Goal: Task Accomplishment & Management: Use online tool/utility

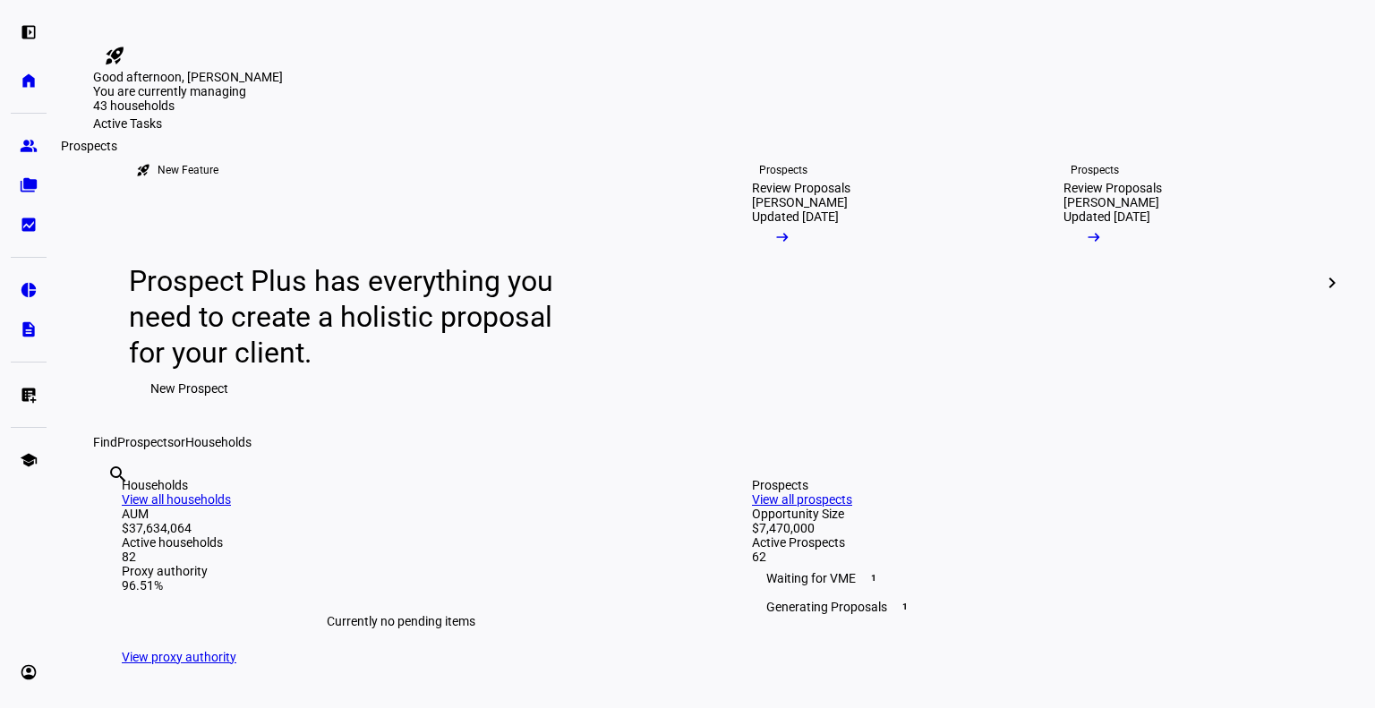
click at [18, 151] on link "group Prospects" at bounding box center [29, 146] width 36 height 36
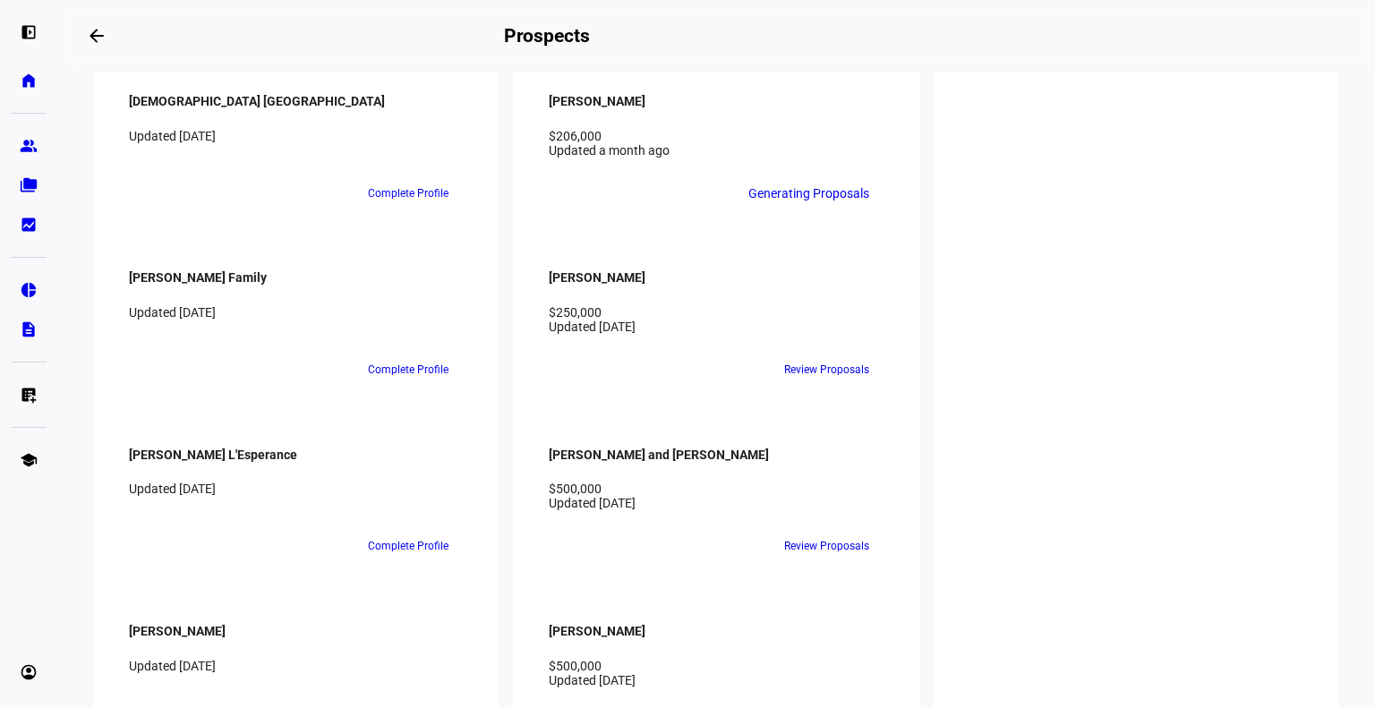
scroll to position [2063, 0]
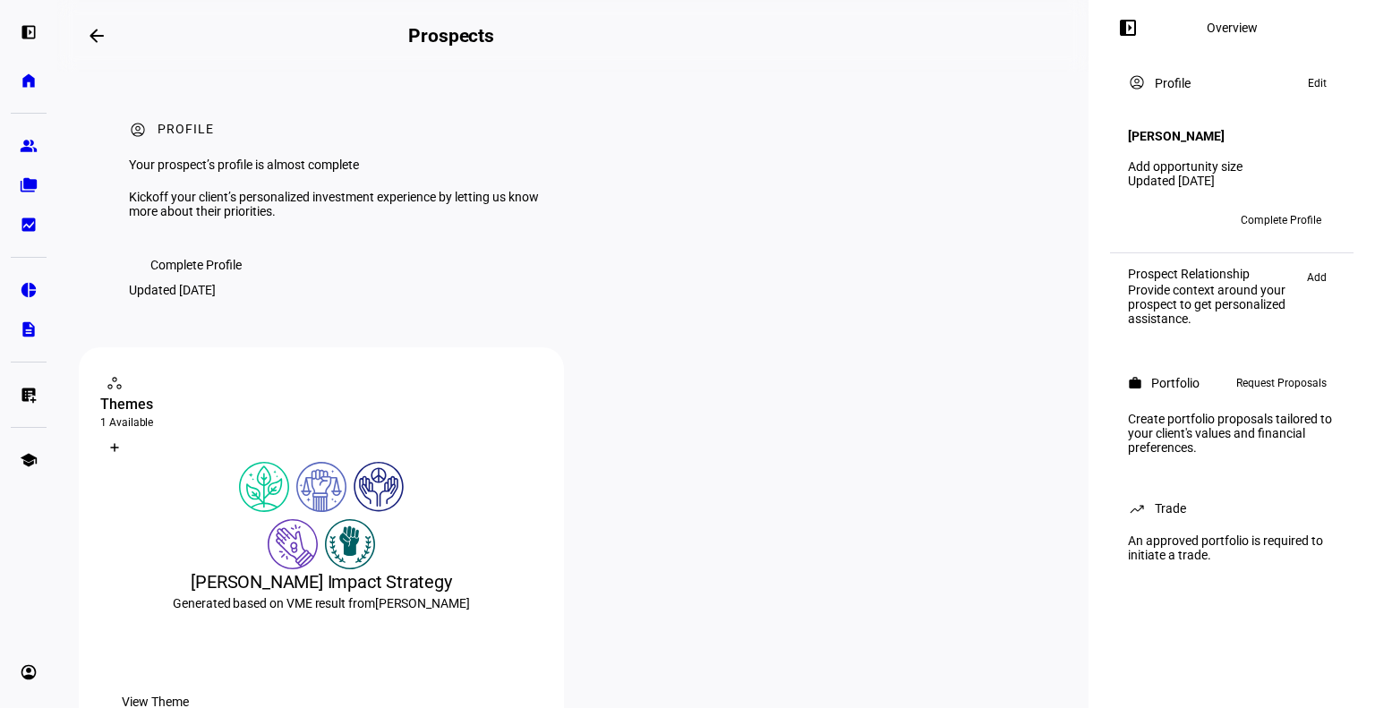
scroll to position [390, 0]
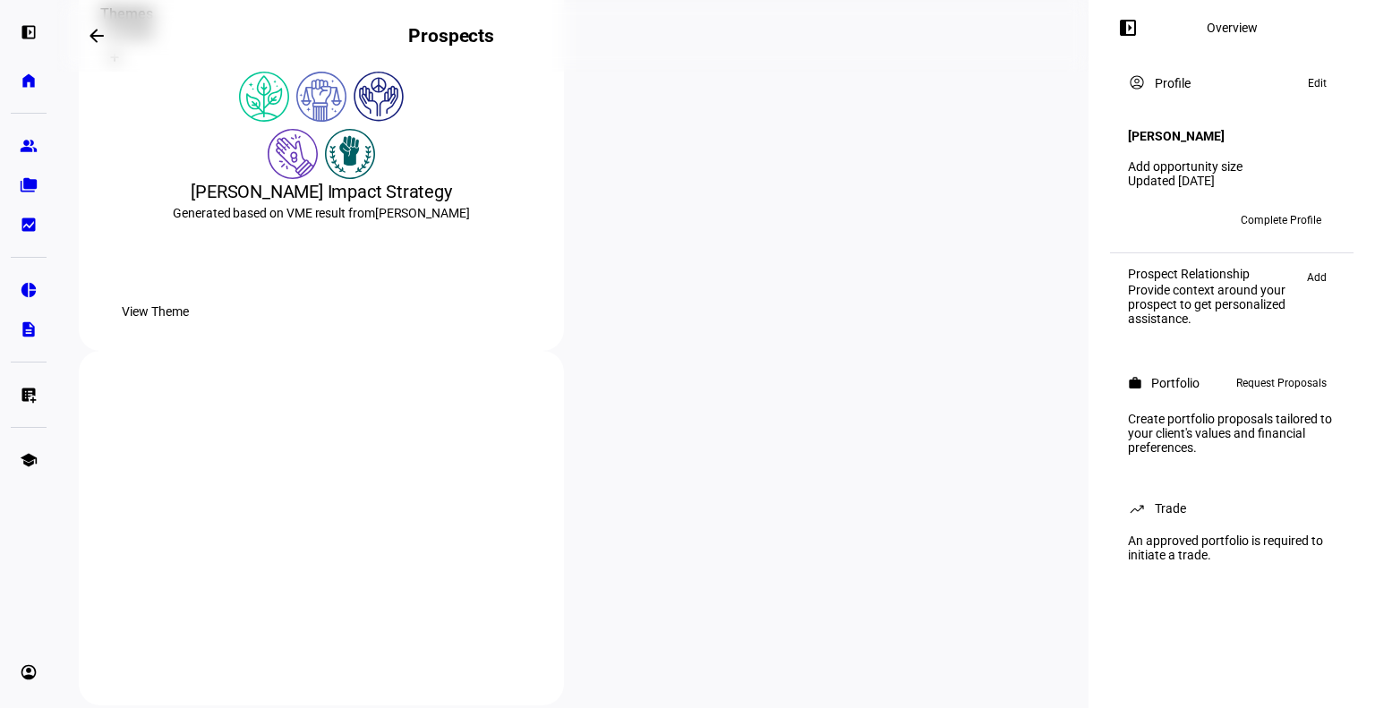
click at [189, 329] on span "View Theme" at bounding box center [155, 312] width 67 height 36
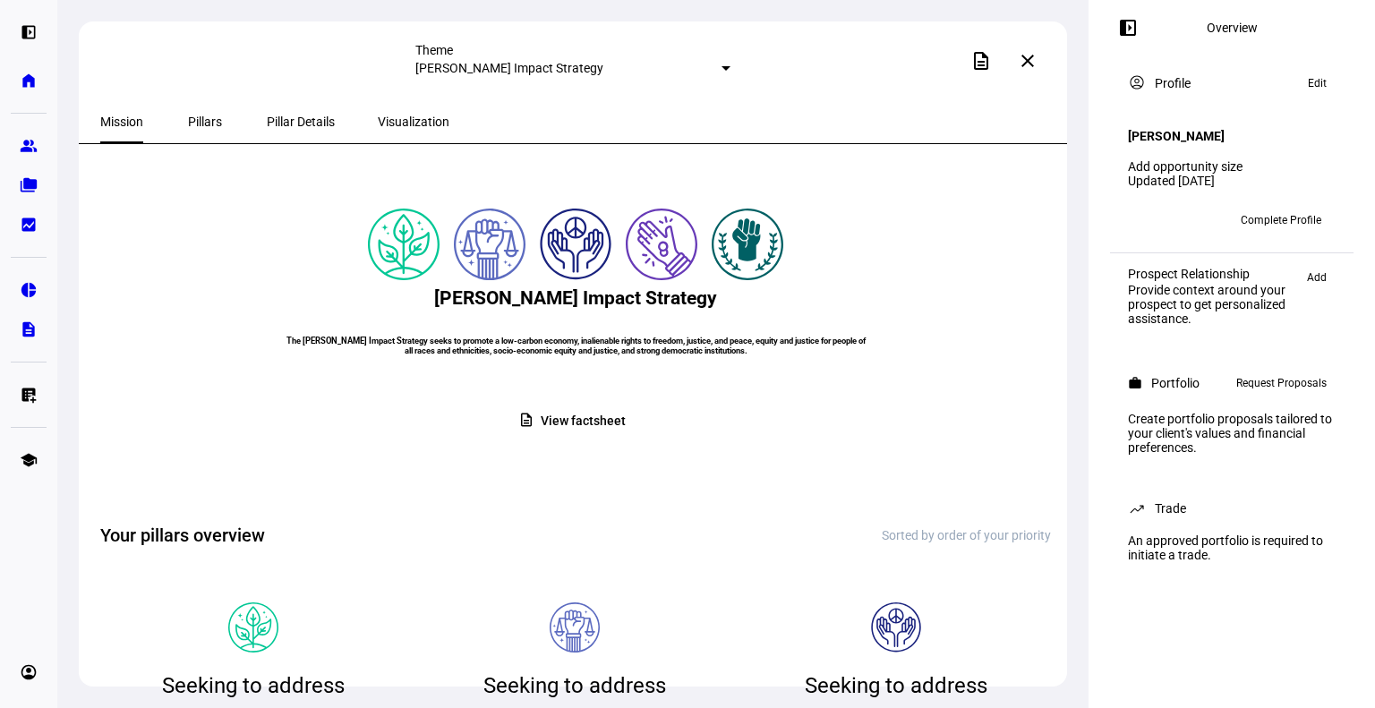
click at [192, 116] on span "Pillars" at bounding box center [205, 122] width 34 height 13
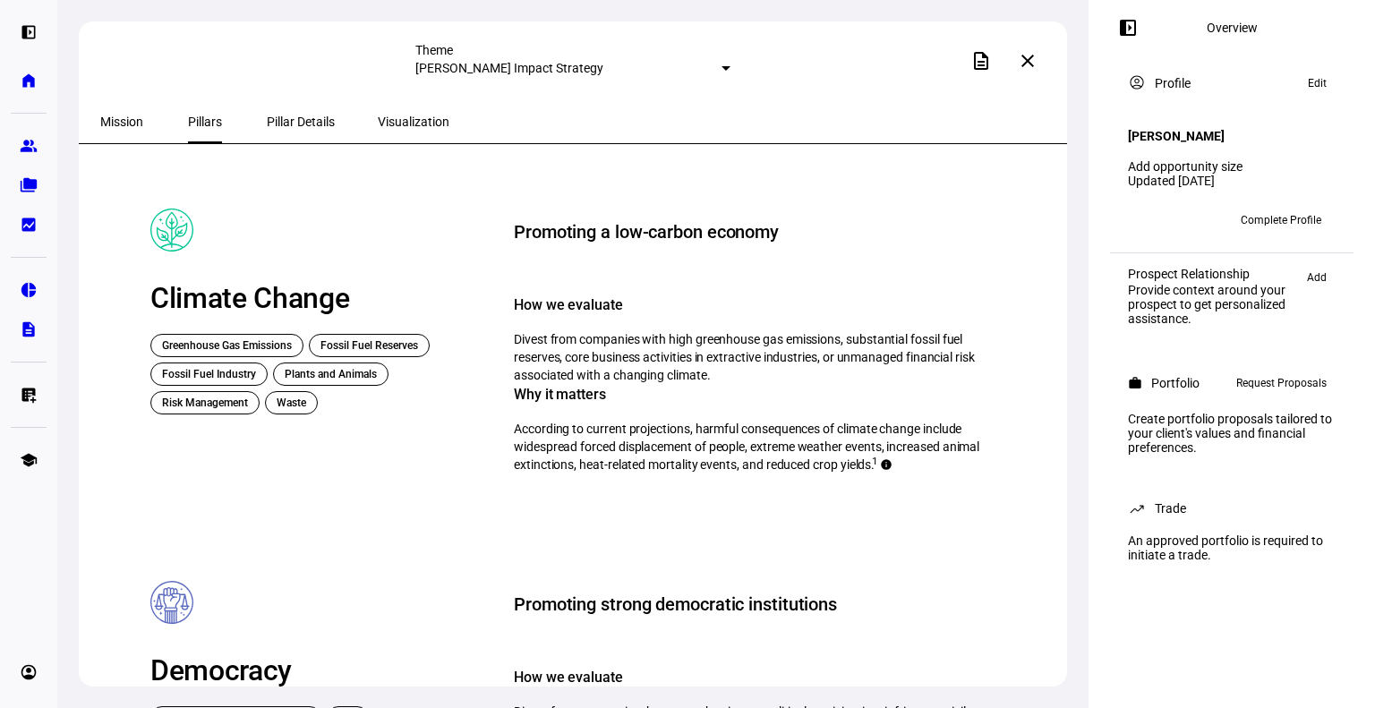
click at [290, 119] on span "Pillar Details" at bounding box center [301, 122] width 68 height 13
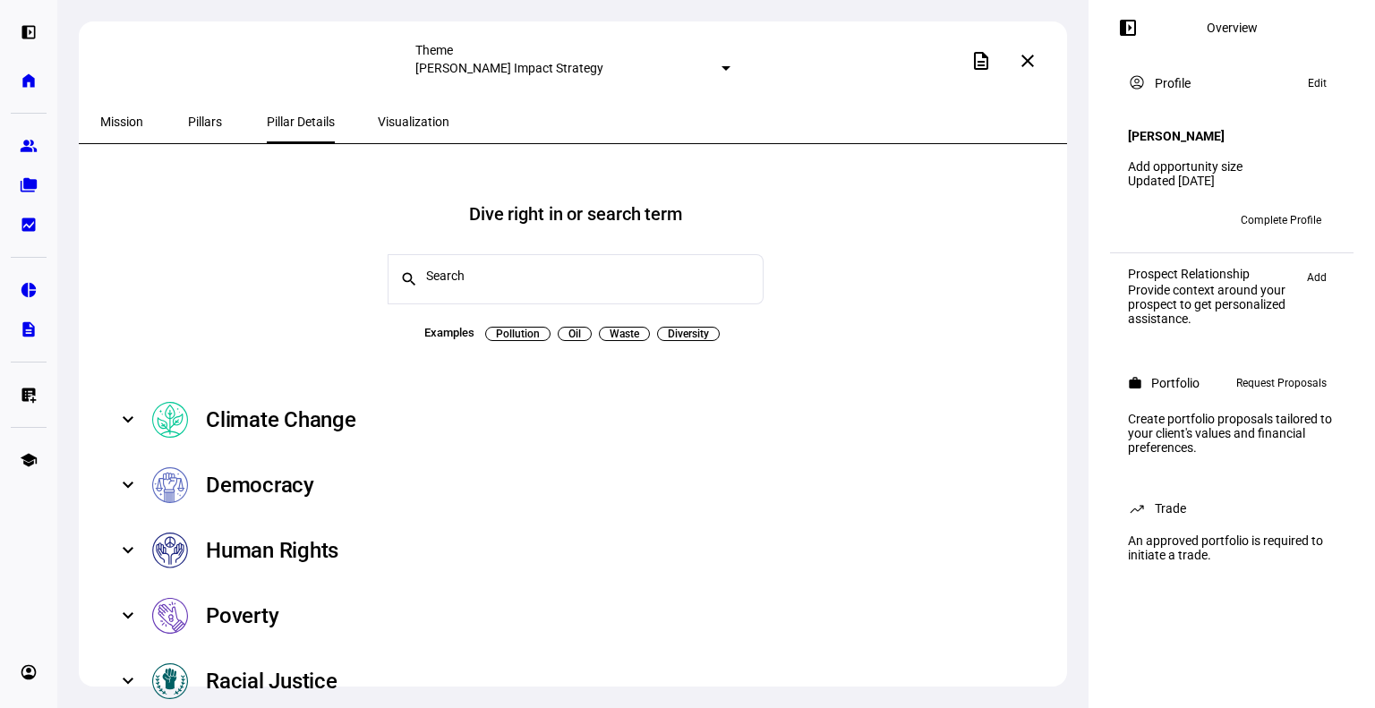
click at [384, 120] on span "Visualization" at bounding box center [414, 122] width 72 height 13
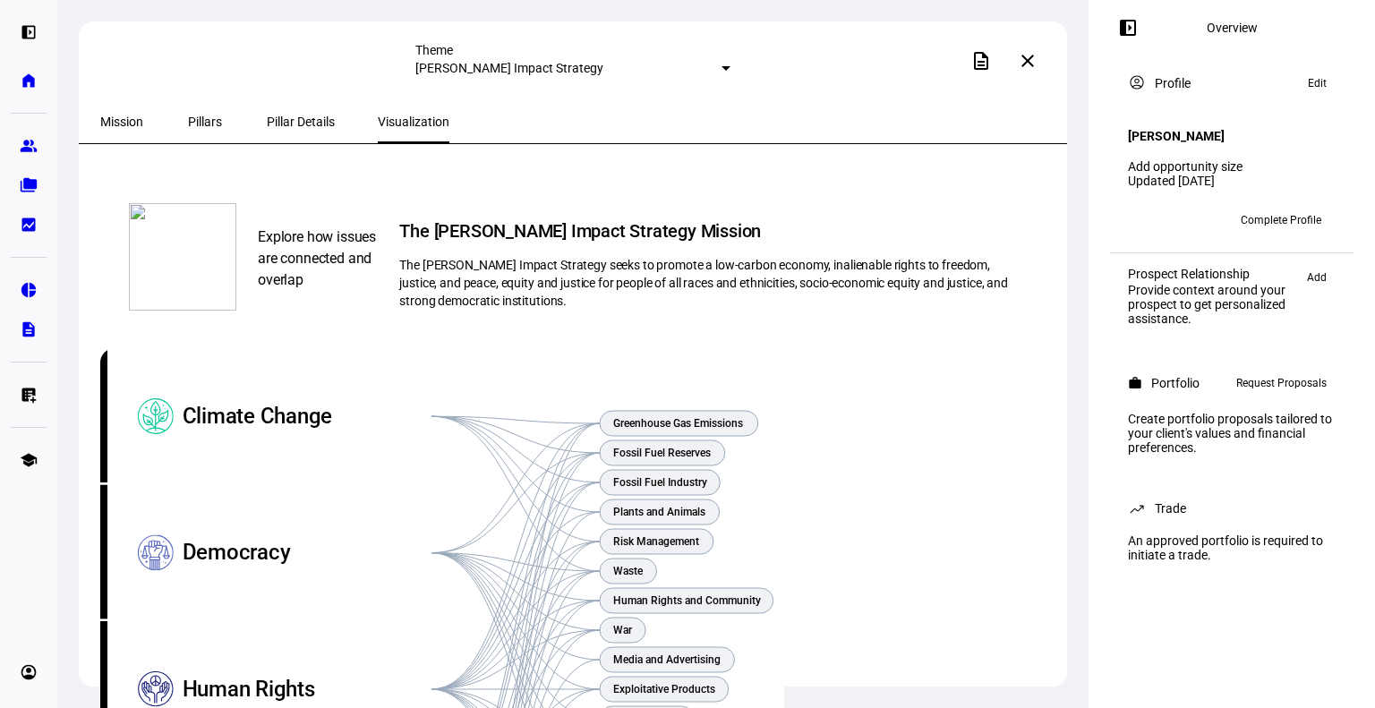
click at [1028, 56] on mat-icon "close" at bounding box center [1027, 60] width 21 height 21
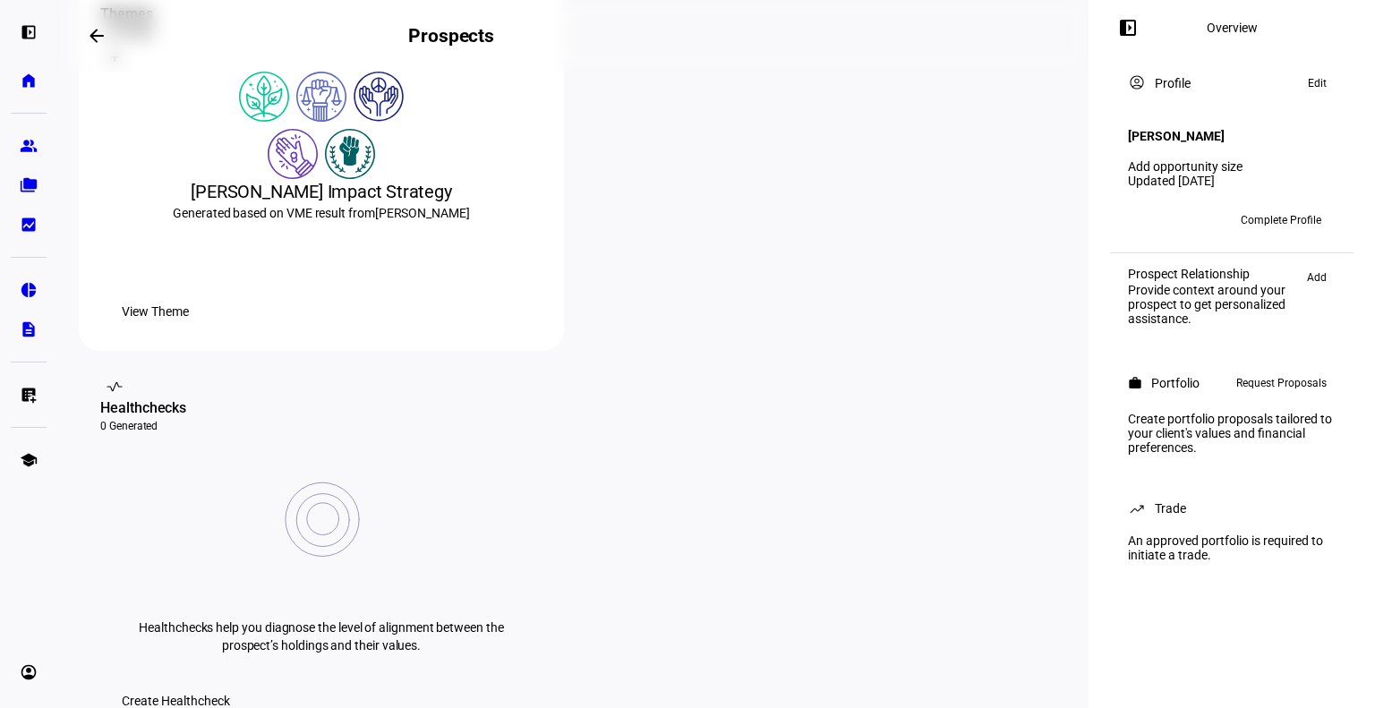
click at [230, 683] on span "Create Healthcheck" at bounding box center [176, 701] width 108 height 36
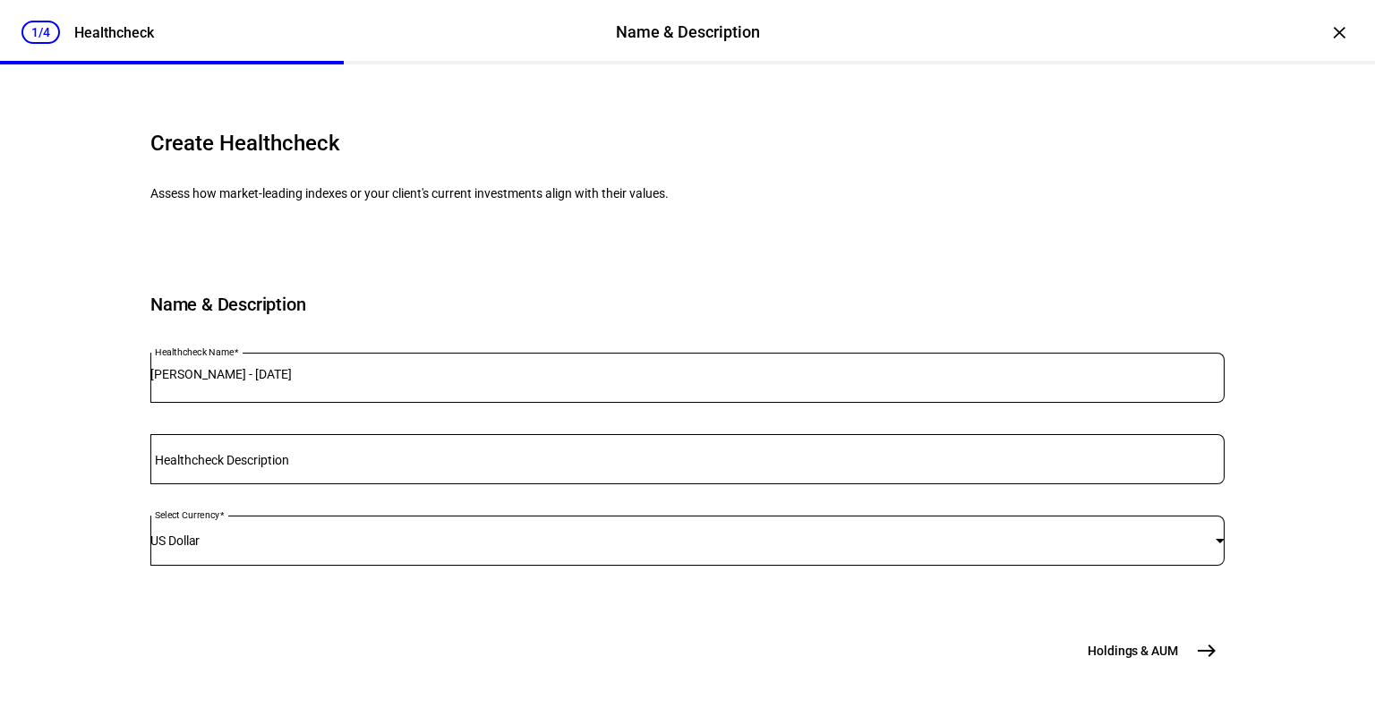
scroll to position [183, 0]
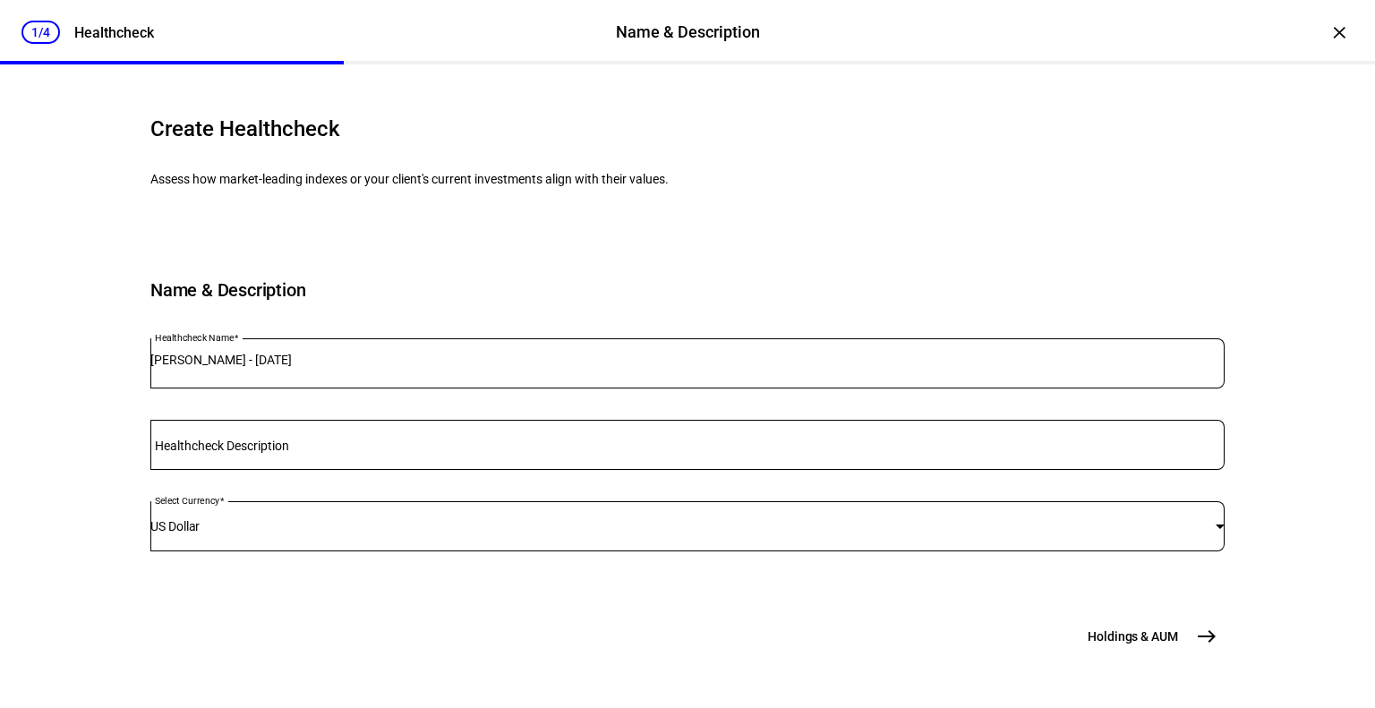
click at [1082, 647] on button "Holdings & [GEOGRAPHIC_DATA]" at bounding box center [1151, 637] width 148 height 36
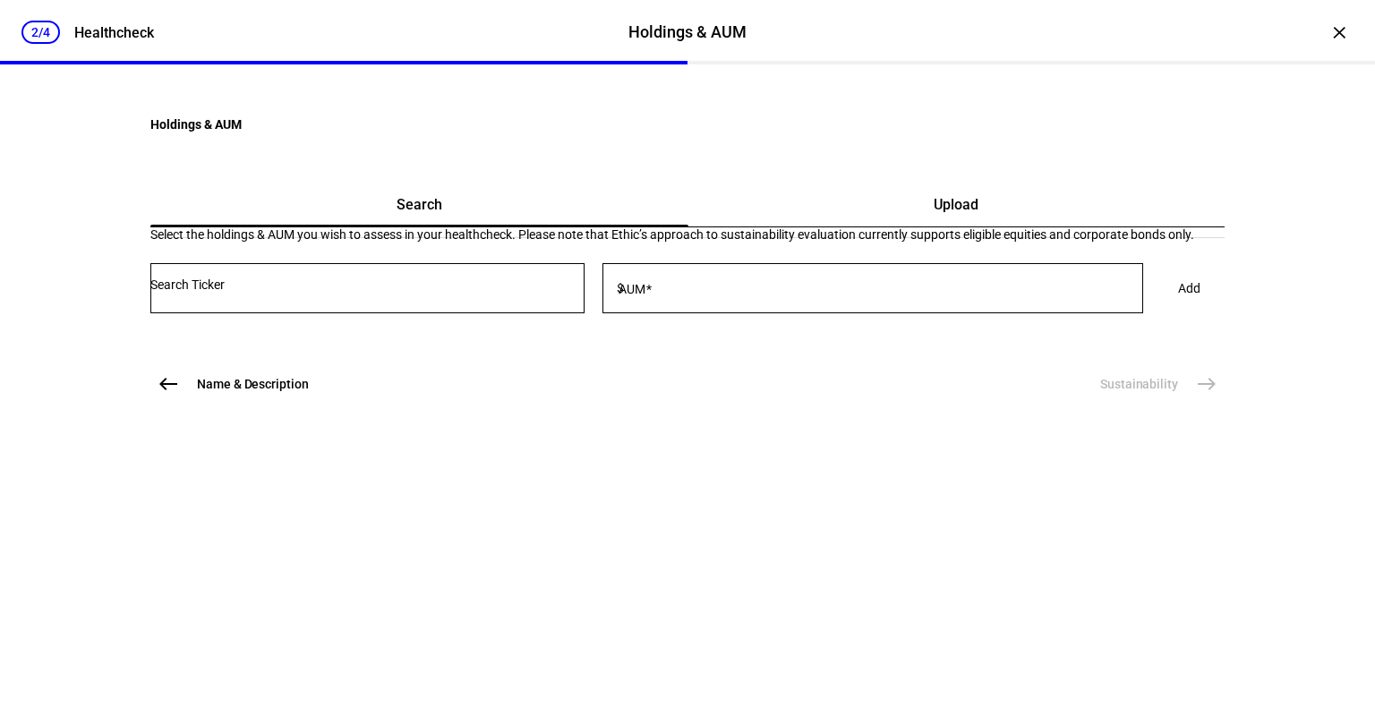
scroll to position [0, 0]
click at [411, 292] on input "Number" at bounding box center [367, 285] width 434 height 14
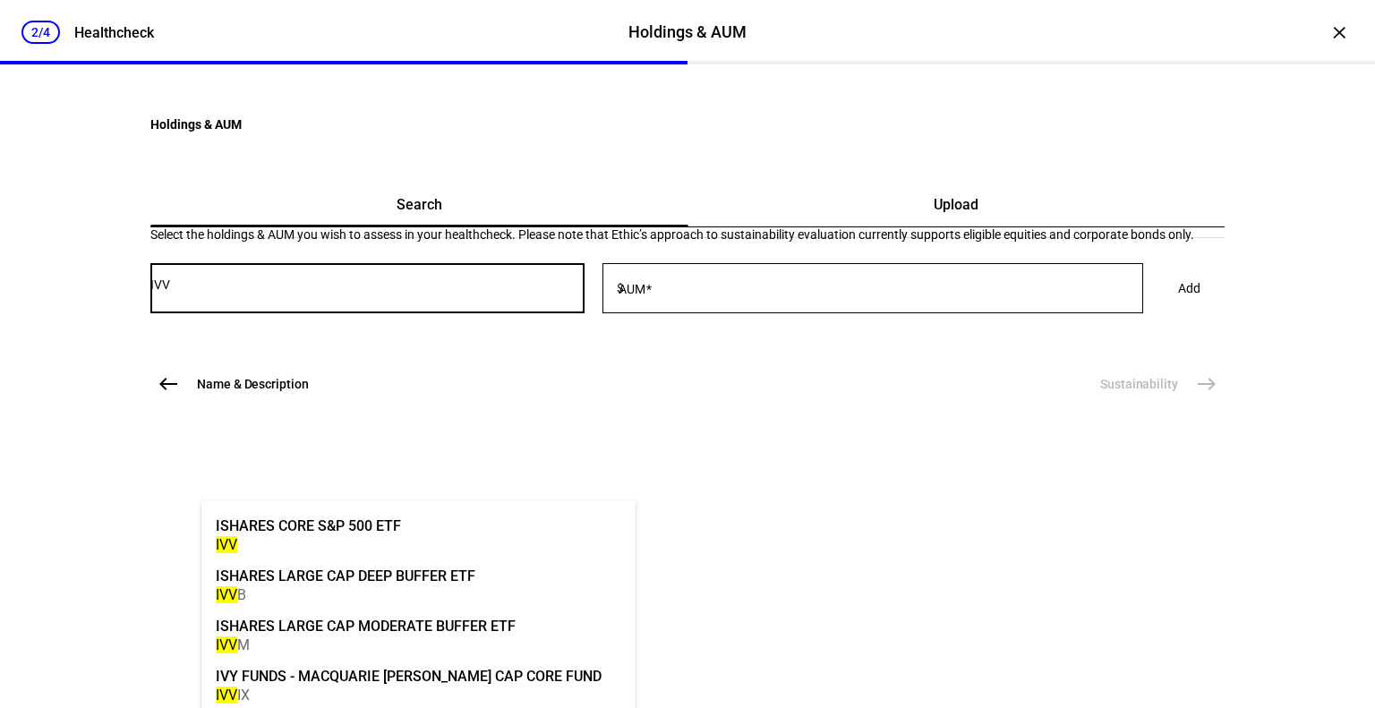
type input "IVV"
click at [417, 518] on mat-option "ISHARES CORE S&P 500 ETF IVV" at bounding box center [418, 534] width 434 height 50
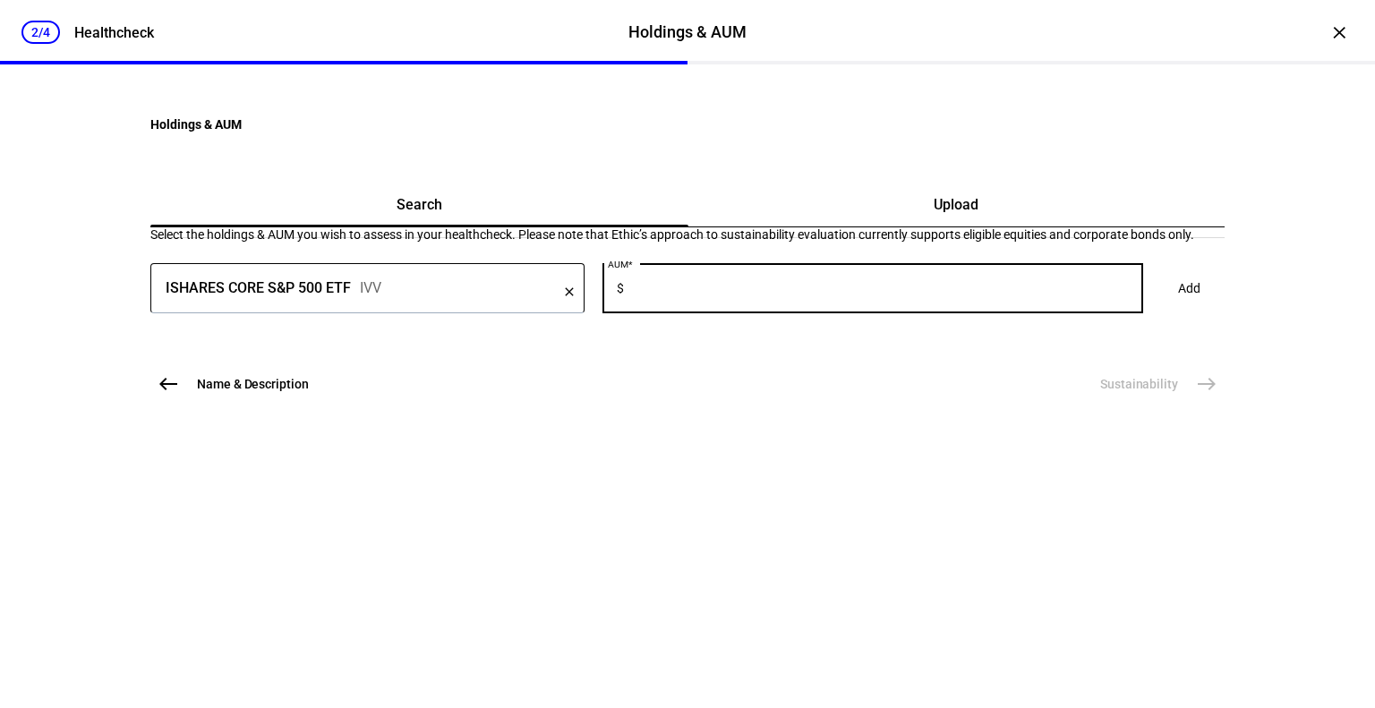
click at [774, 292] on input "AUM" at bounding box center [886, 285] width 516 height 14
type input "1,000,000"
click at [1178, 306] on span "Add" at bounding box center [1189, 288] width 22 height 36
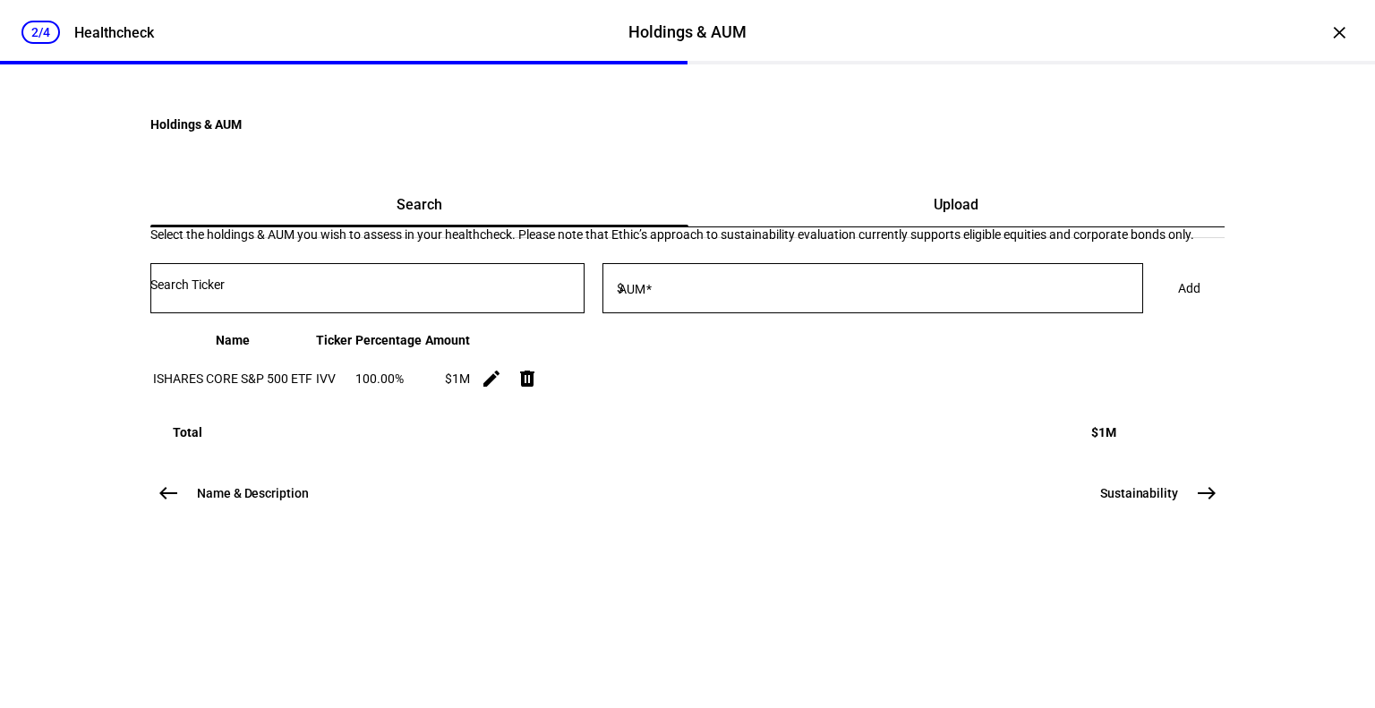
scroll to position [141, 0]
click at [1142, 502] on span "Sustainability" at bounding box center [1139, 493] width 78 height 18
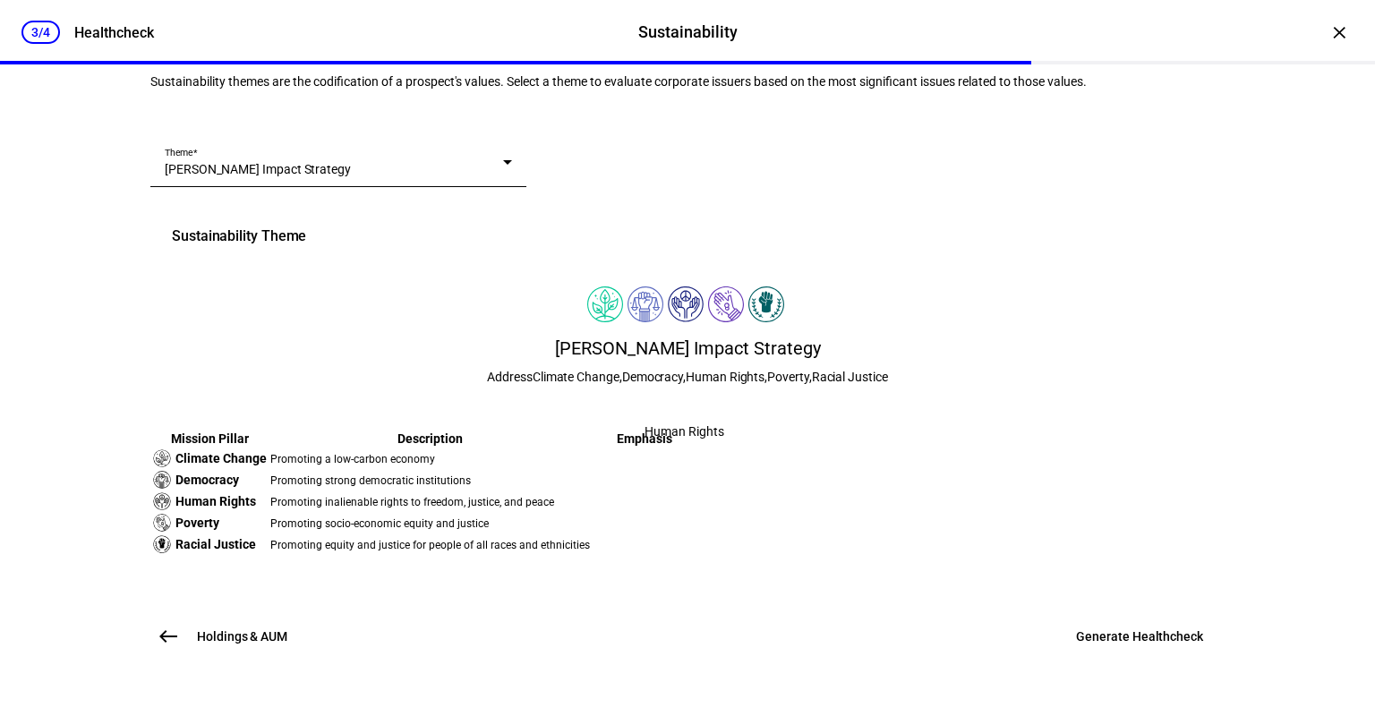
scroll to position [0, 0]
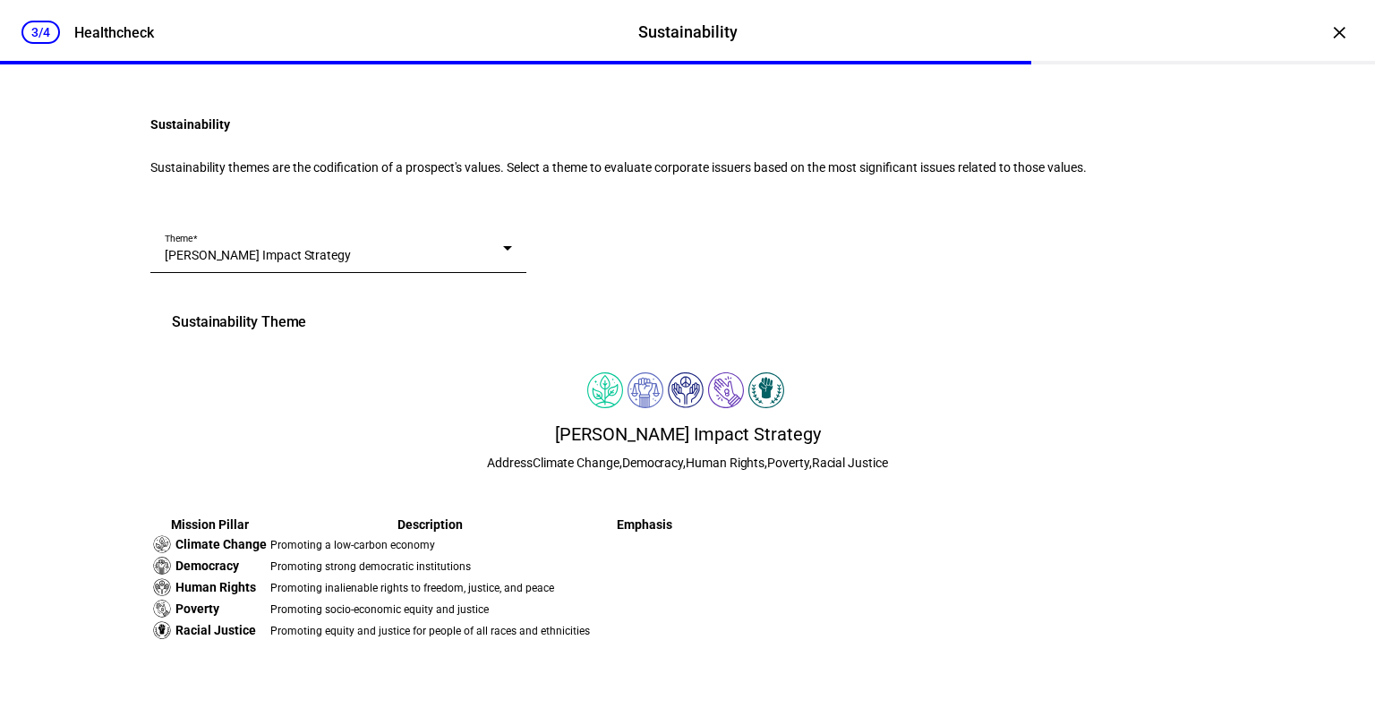
click at [1311, 39] on eth-stepper-header "3/4 Healthcheck Sustainability Sustainability Healthcheck" at bounding box center [687, 32] width 1375 height 64
click at [1325, 38] on div "×" at bounding box center [1339, 32] width 29 height 29
